Goal: Task Accomplishment & Management: Manage account settings

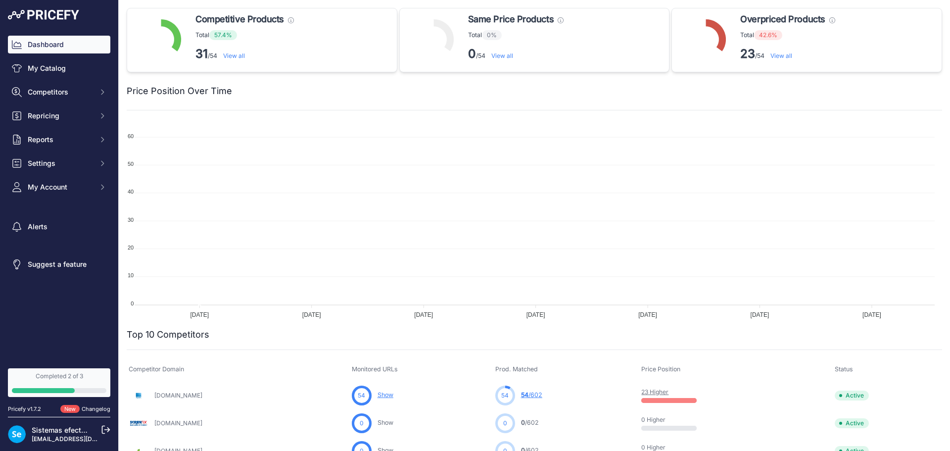
click at [104, 426] on icon at bounding box center [105, 429] width 7 height 7
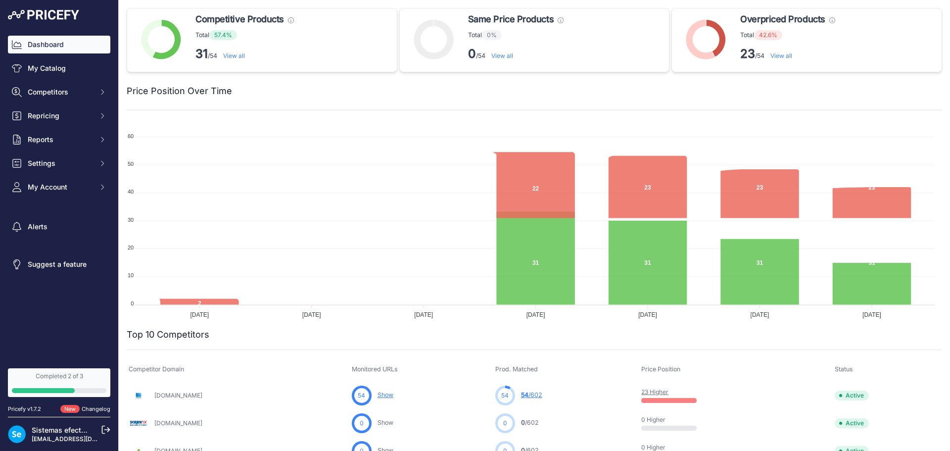
click at [105, 429] on icon at bounding box center [105, 429] width 9 height 9
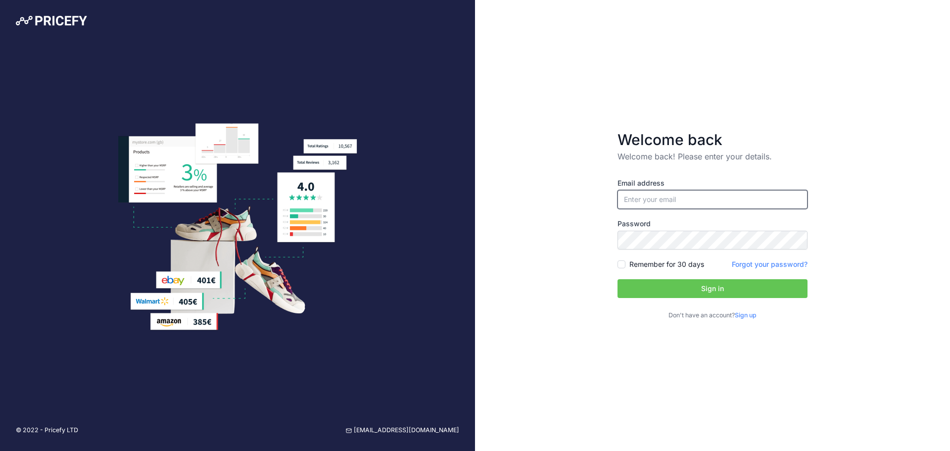
click at [739, 204] on input "email" at bounding box center [712, 199] width 190 height 19
click at [617, 209] on div at bounding box center [617, 209] width 0 height 0
click at [778, 191] on input "email" at bounding box center [712, 199] width 190 height 19
type input "sistemasfrancia@efectoled.com"
click at [683, 286] on button "Sign in" at bounding box center [712, 288] width 190 height 19
